Goal: Find contact information: Find contact information

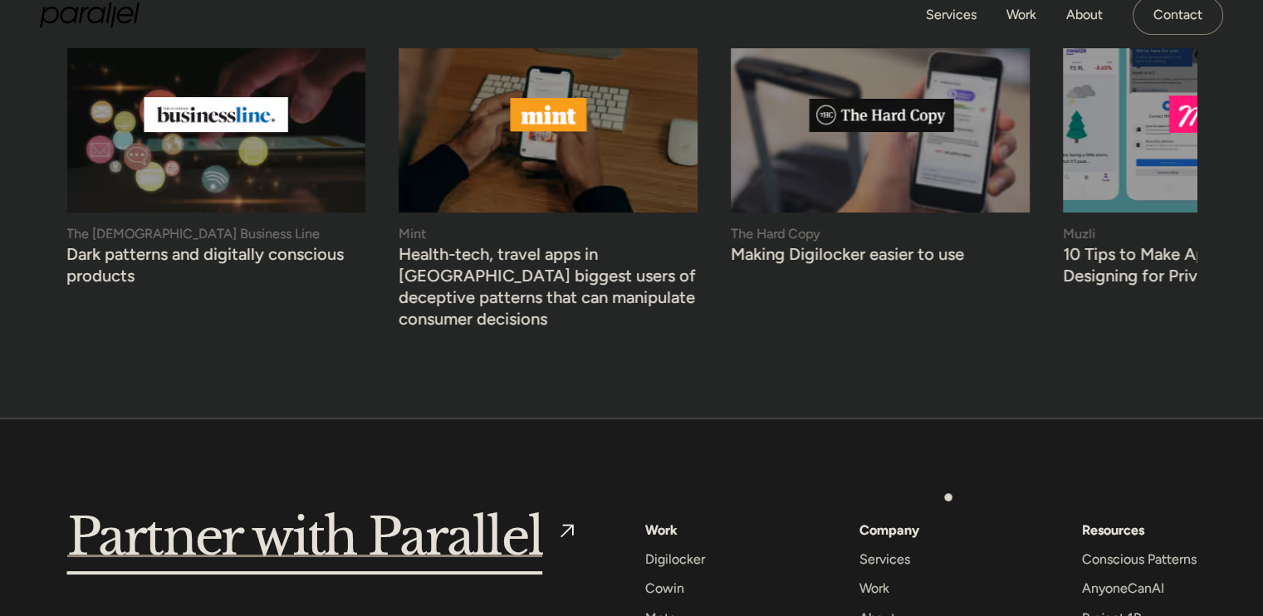
scroll to position [6510, 0]
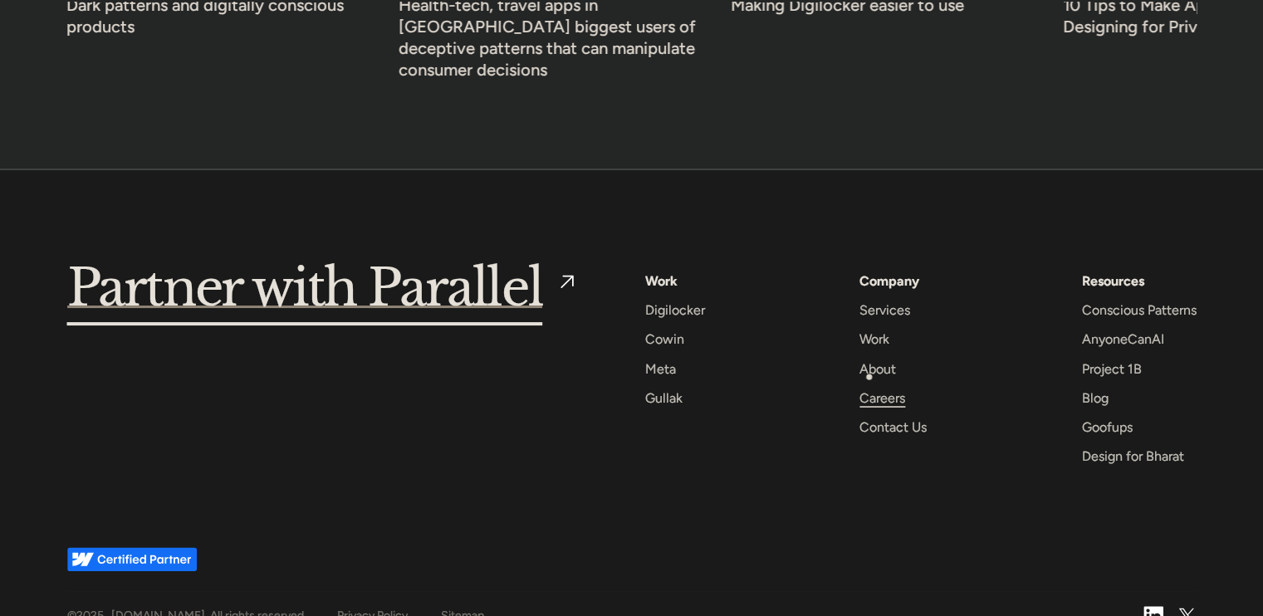
click at [869, 387] on div "Careers" at bounding box center [882, 398] width 46 height 22
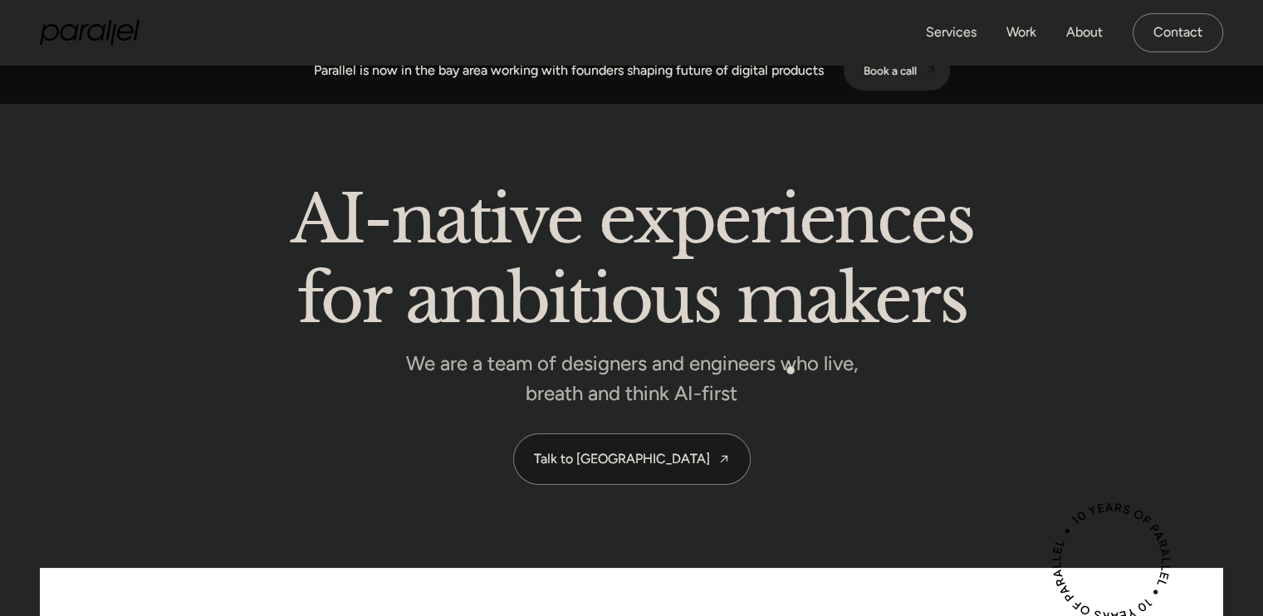
scroll to position [0, 0]
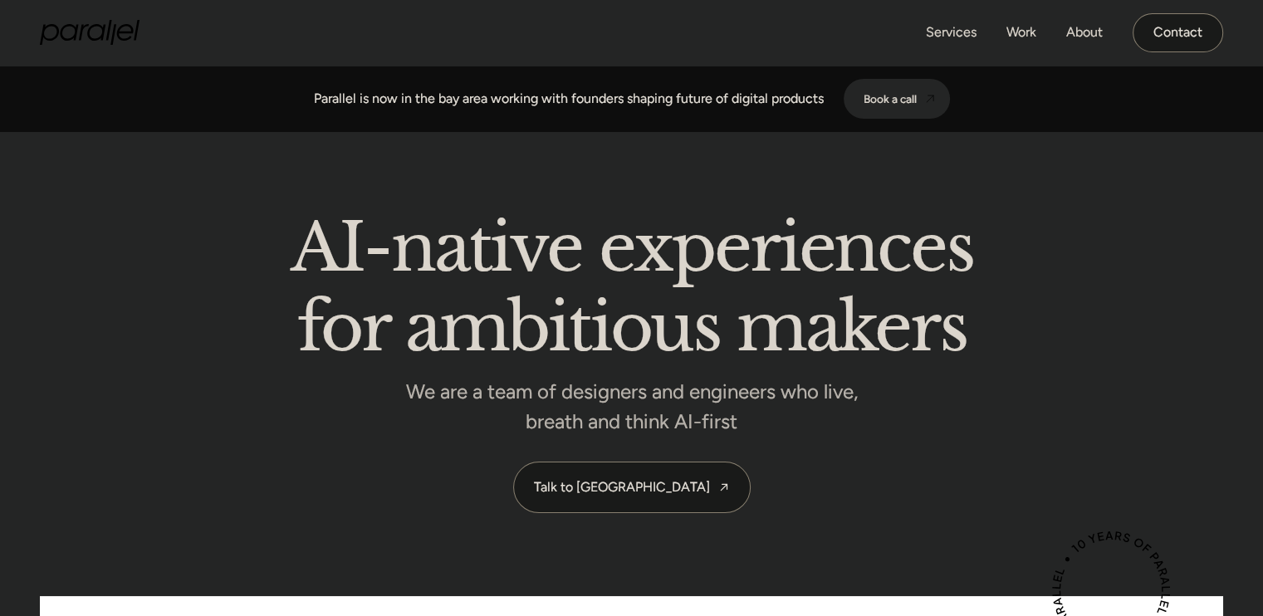
drag, startPoint x: 1188, startPoint y: 29, endPoint x: 1181, endPoint y: 41, distance: 13.4
click at [1187, 29] on link "Contact" at bounding box center [1177, 32] width 90 height 39
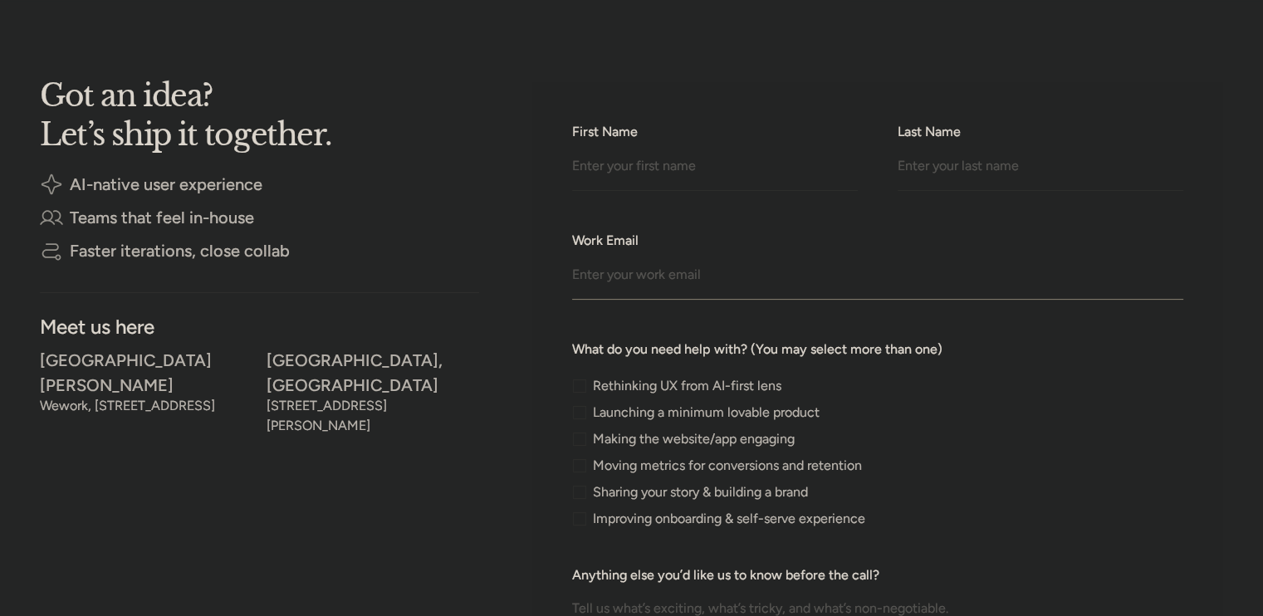
click at [584, 279] on input "Work Email" at bounding box center [877, 277] width 611 height 46
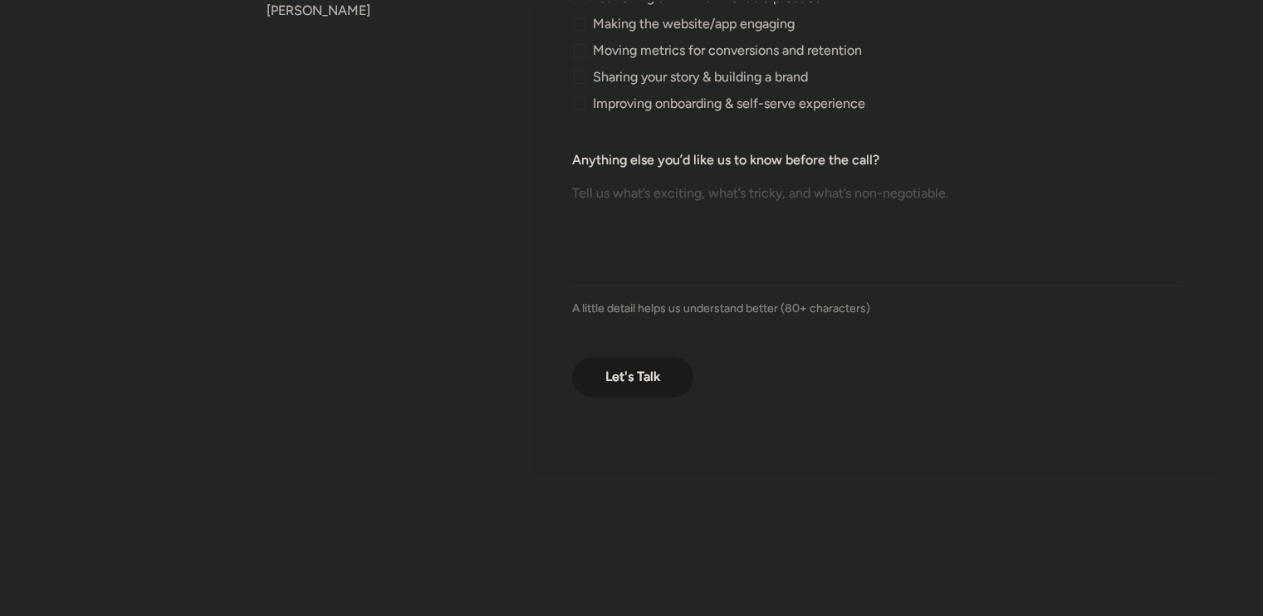
click at [950, 381] on div "Let's Talk We'll get back to you soon to help you with your problem" at bounding box center [877, 377] width 611 height 40
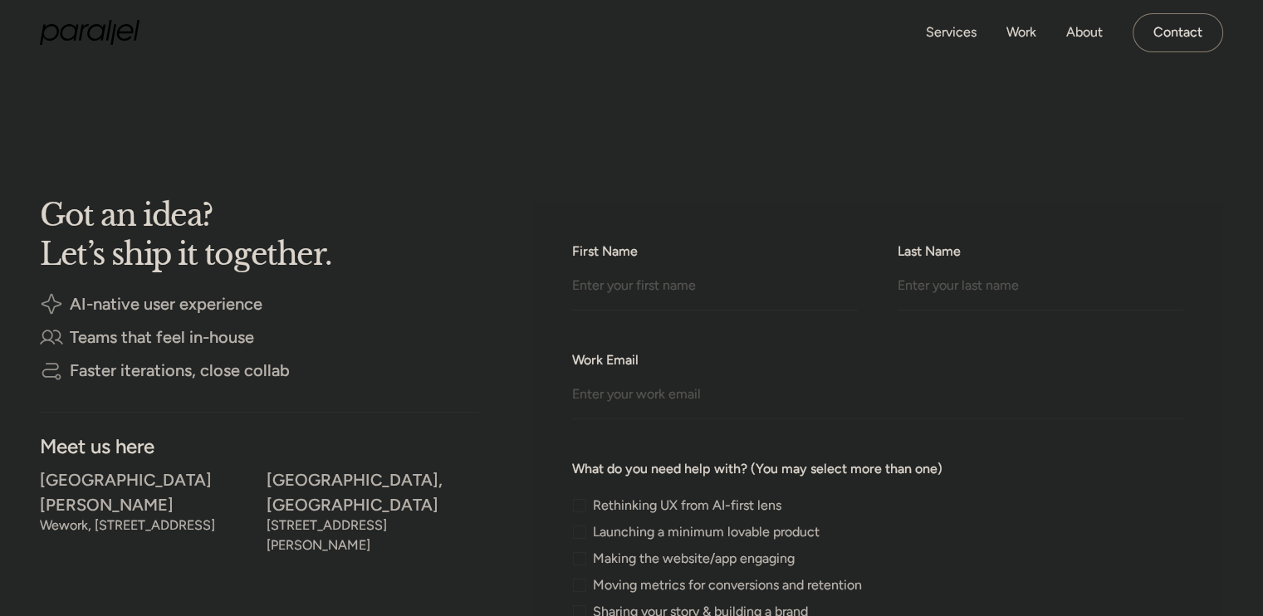
scroll to position [188, 0]
